Goal: Register for event/course

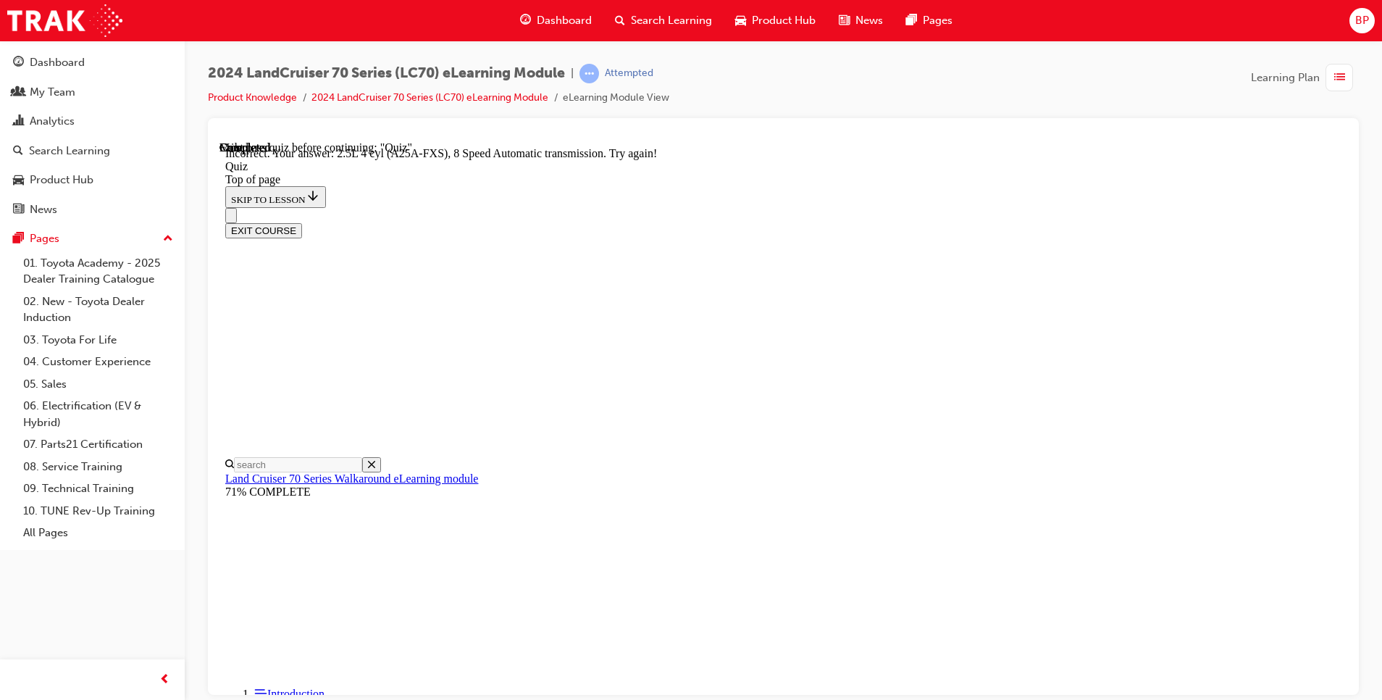
scroll to position [315, 0]
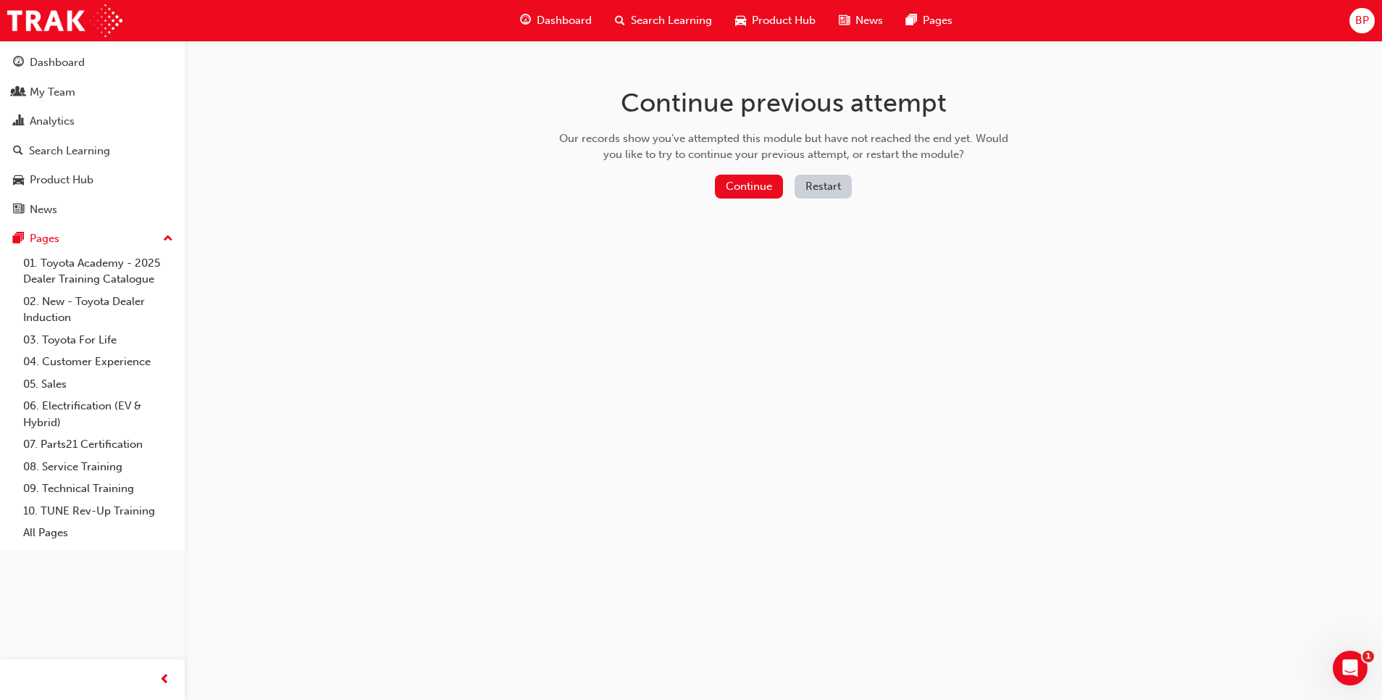
click at [553, 17] on span "Dashboard" at bounding box center [564, 20] width 55 height 17
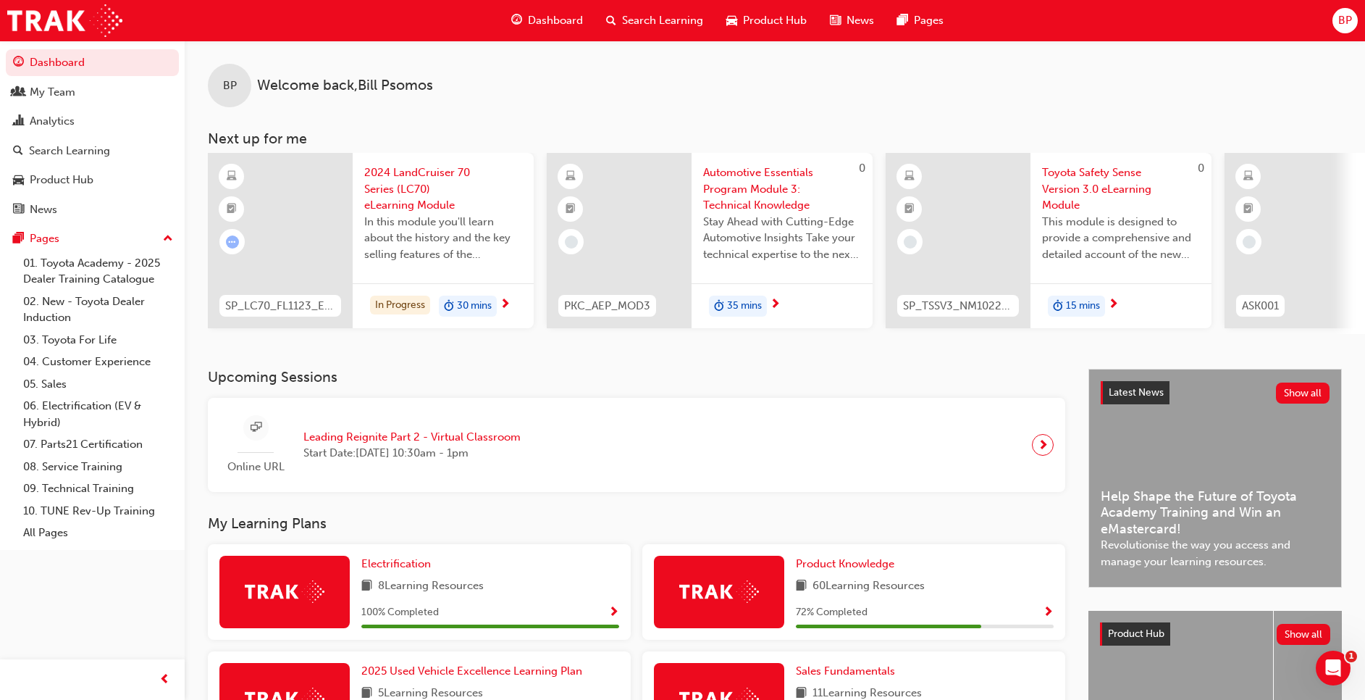
click at [613, 383] on h3 "Upcoming Sessions" at bounding box center [637, 377] width 858 height 17
click at [553, 443] on div "Online URL Leading Reignite Part 2 - Virtual Classroom Start Date: Wed 1 Oct 20…" at bounding box center [636, 445] width 834 height 72
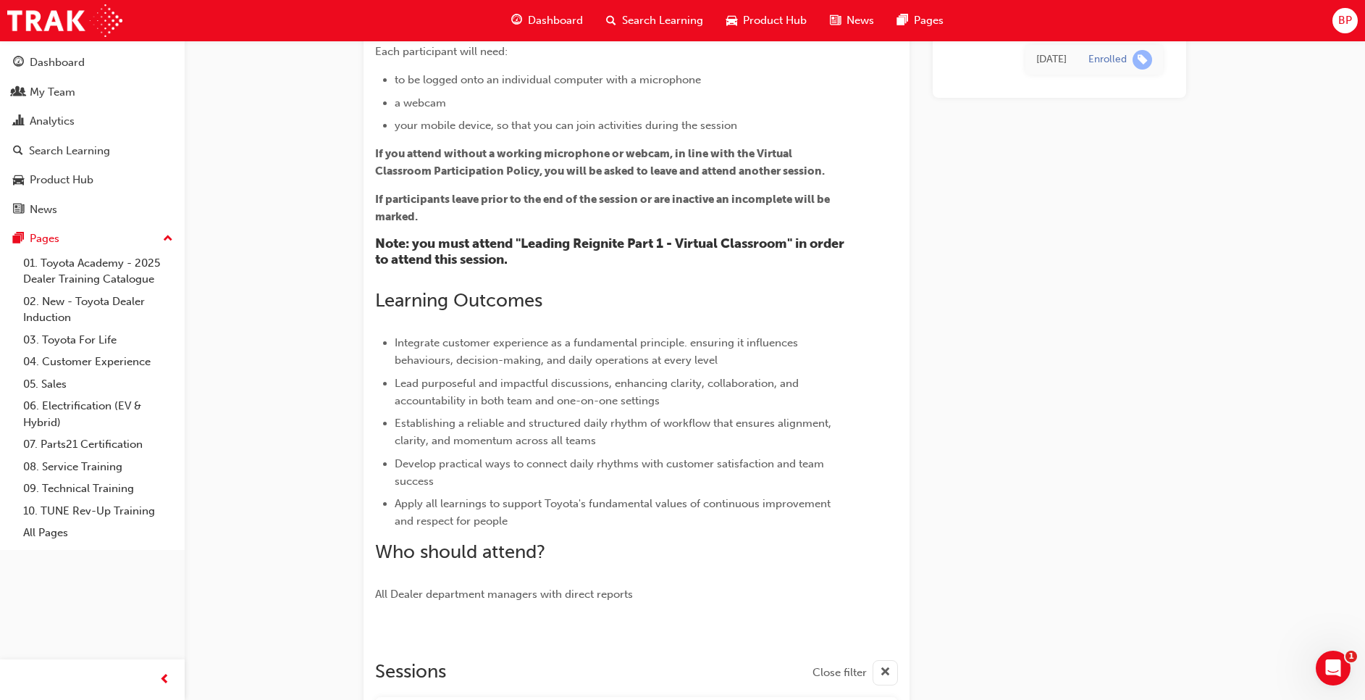
scroll to position [1120, 0]
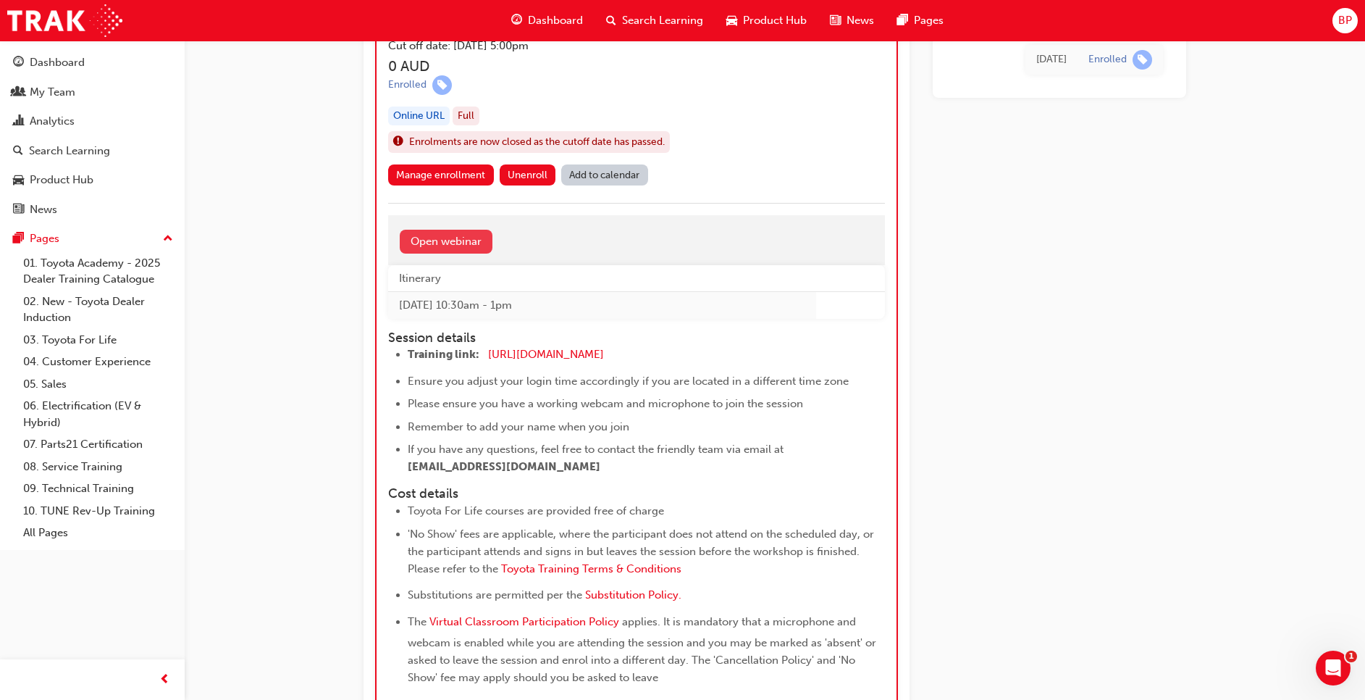
click at [462, 238] on link "Open webinar" at bounding box center [446, 242] width 93 height 24
